Goal: Information Seeking & Learning: Find specific fact

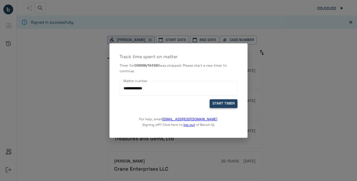
click at [226, 102] on button "START TIMER" at bounding box center [224, 103] width 28 height 9
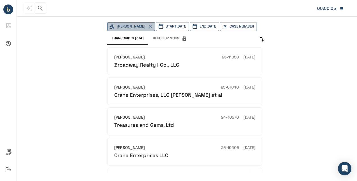
click at [150, 25] on button "[PERSON_NAME]" at bounding box center [131, 26] width 48 height 9
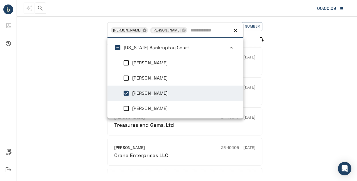
click at [142, 29] on icon at bounding box center [144, 30] width 4 height 4
click at [274, 48] on div "**********" at bounding box center [187, 97] width 340 height 165
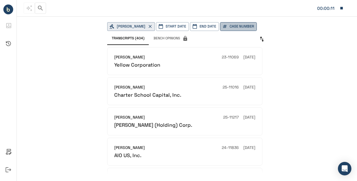
click at [235, 23] on button "Case Number" at bounding box center [238, 26] width 37 height 9
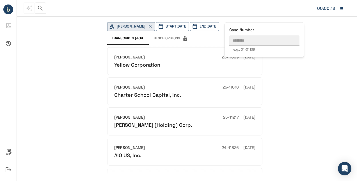
click at [285, 94] on div at bounding box center [178, 90] width 357 height 181
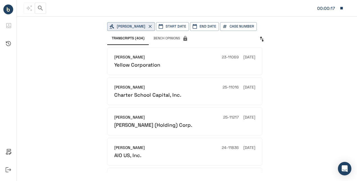
click at [40, 6] on icon "button" at bounding box center [40, 8] width 5 height 5
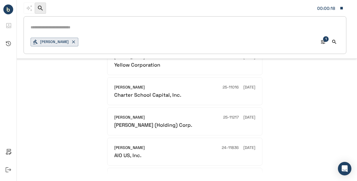
click at [59, 29] on input "text" at bounding box center [185, 27] width 309 height 8
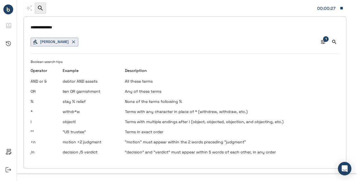
type input "**********"
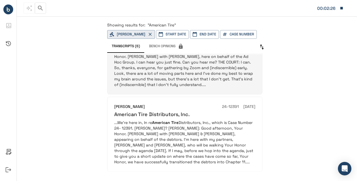
scroll to position [333, 0]
click at [221, 120] on p "...We're here in, In re American Tire Distributors, Inc., which is Case Number …" at bounding box center [184, 142] width 141 height 45
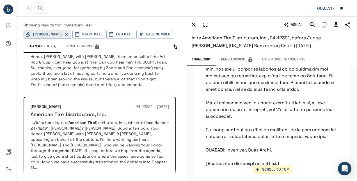
scroll to position [29865, 0]
